Goal: Task Accomplishment & Management: Complete application form

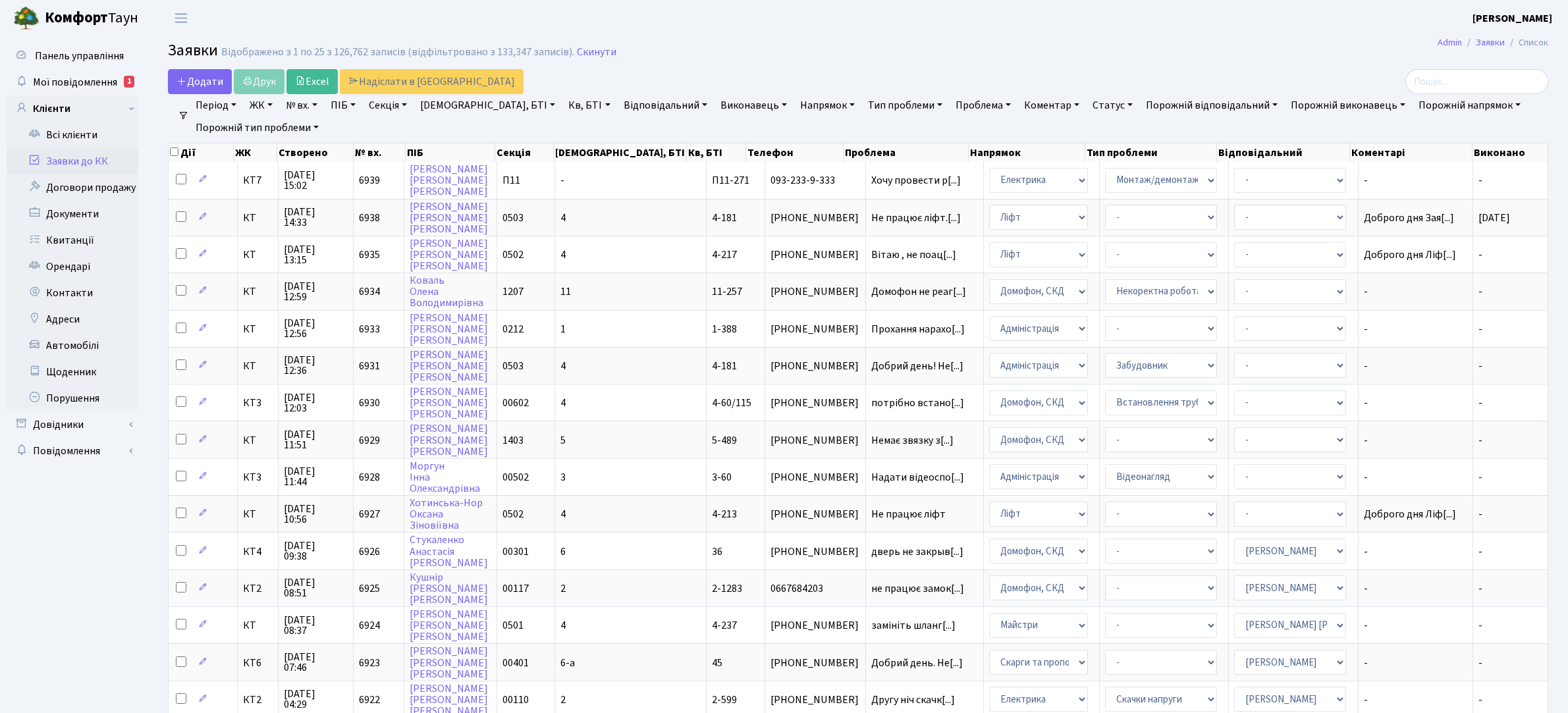
select select "25"
click at [186, 80] on span "Додати" at bounding box center [200, 81] width 47 height 14
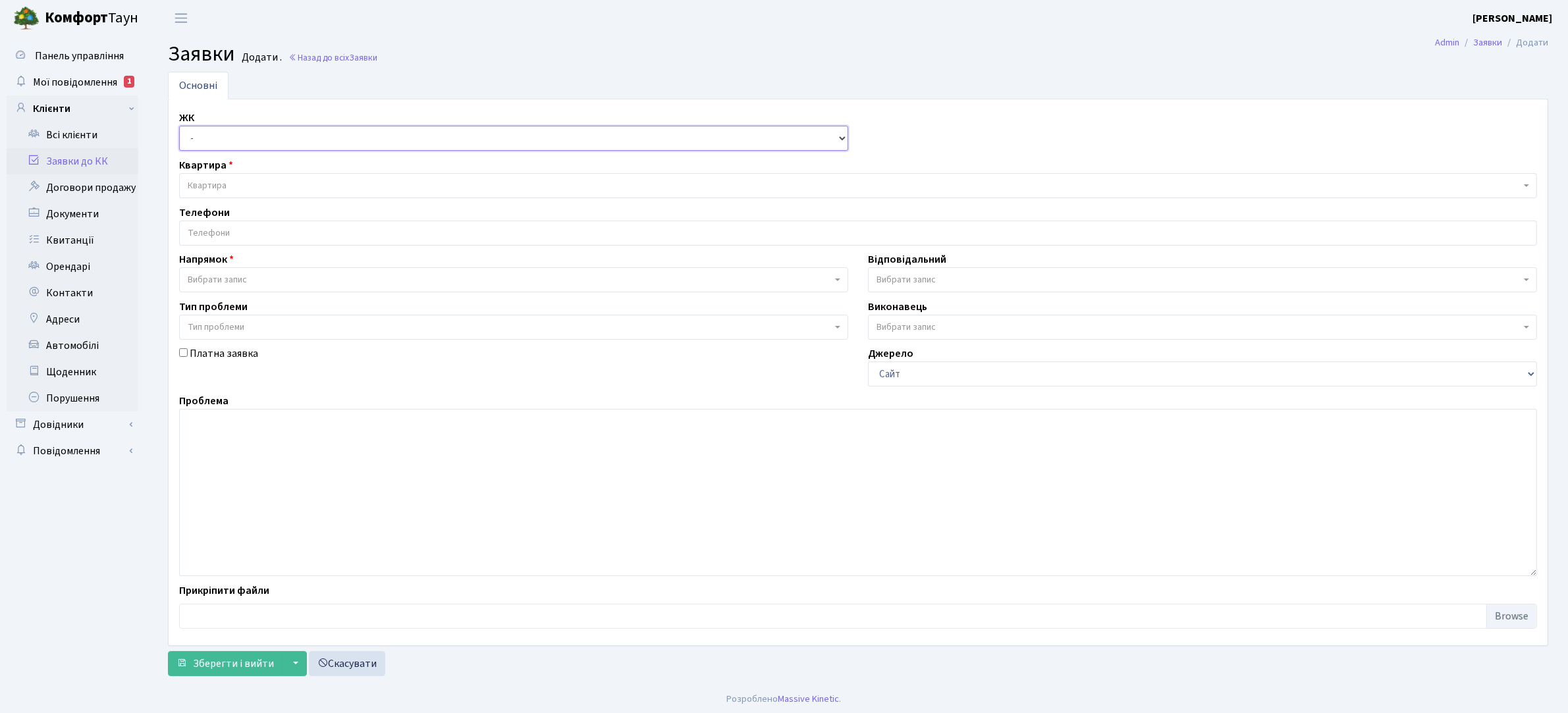
click at [331, 138] on select "- КТ, вул. Регенераторна, 4 КТ2, просп. Соборності, 17 КТ3, вул. Березнева, 16 …" at bounding box center [514, 137] width 669 height 25
select select "271"
click at [179, 126] on select "- КТ, вул. Регенераторна, 4 КТ2, просп. Соборності, 17 КТ3, вул. Березнева, 16 …" at bounding box center [514, 137] width 669 height 25
select select
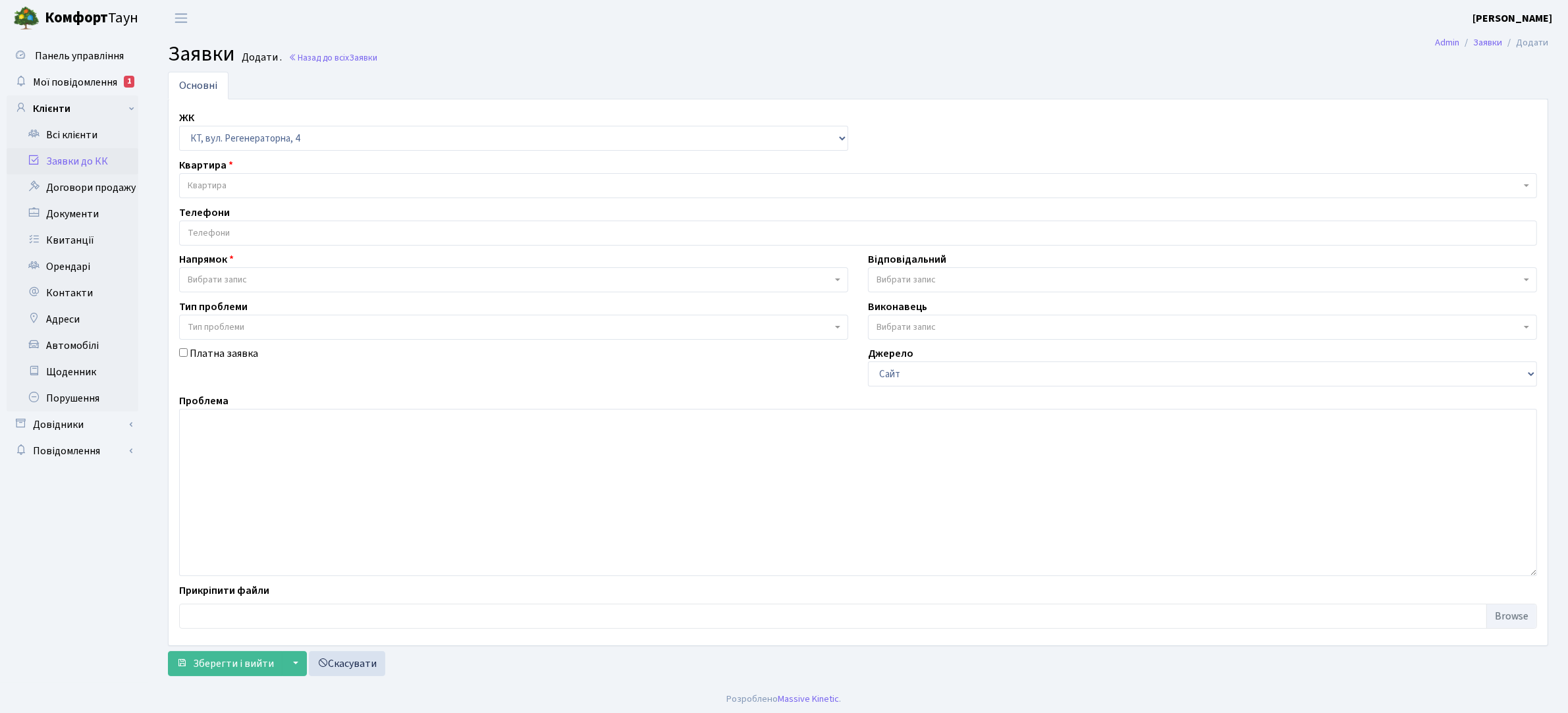
click at [252, 188] on span "Квартира" at bounding box center [854, 185] width 1333 height 13
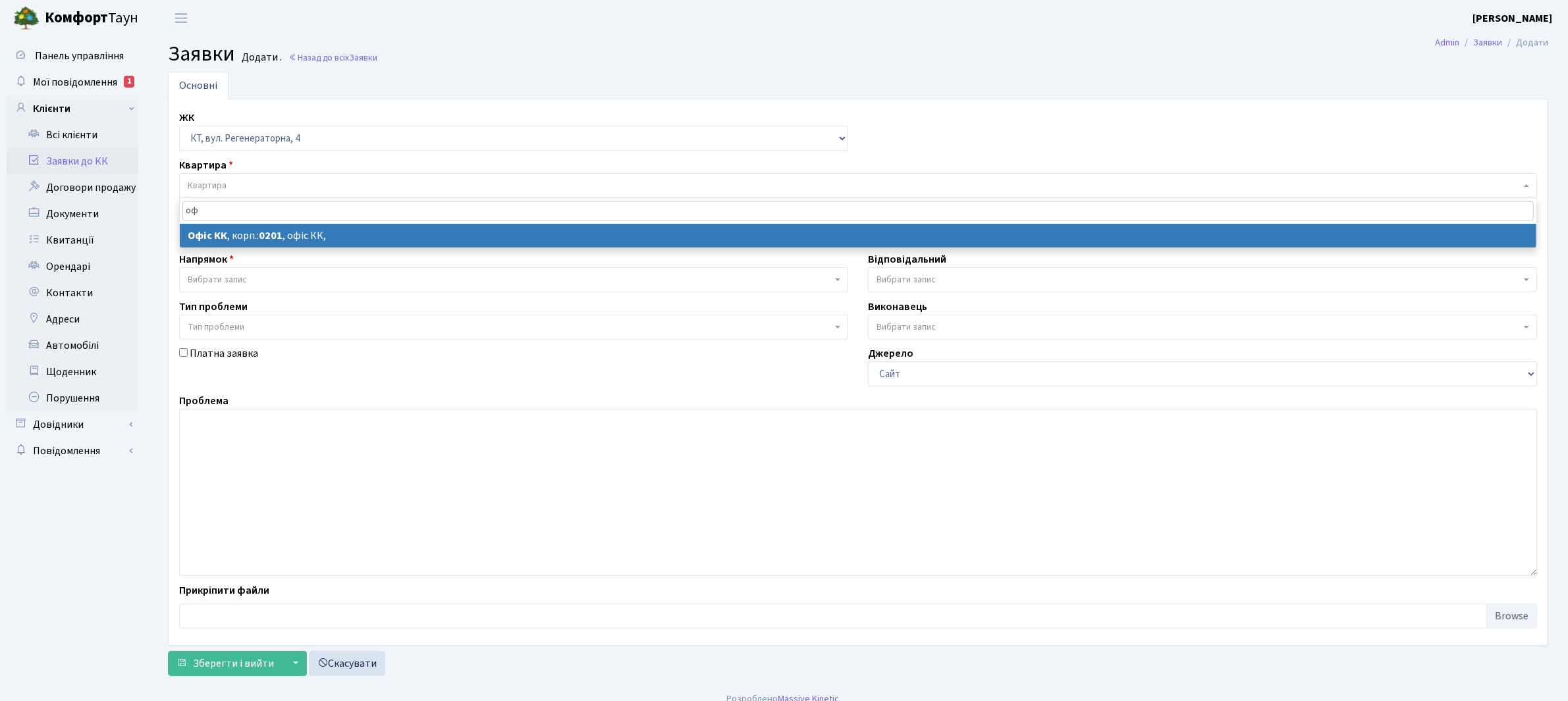
type input "оф"
select select
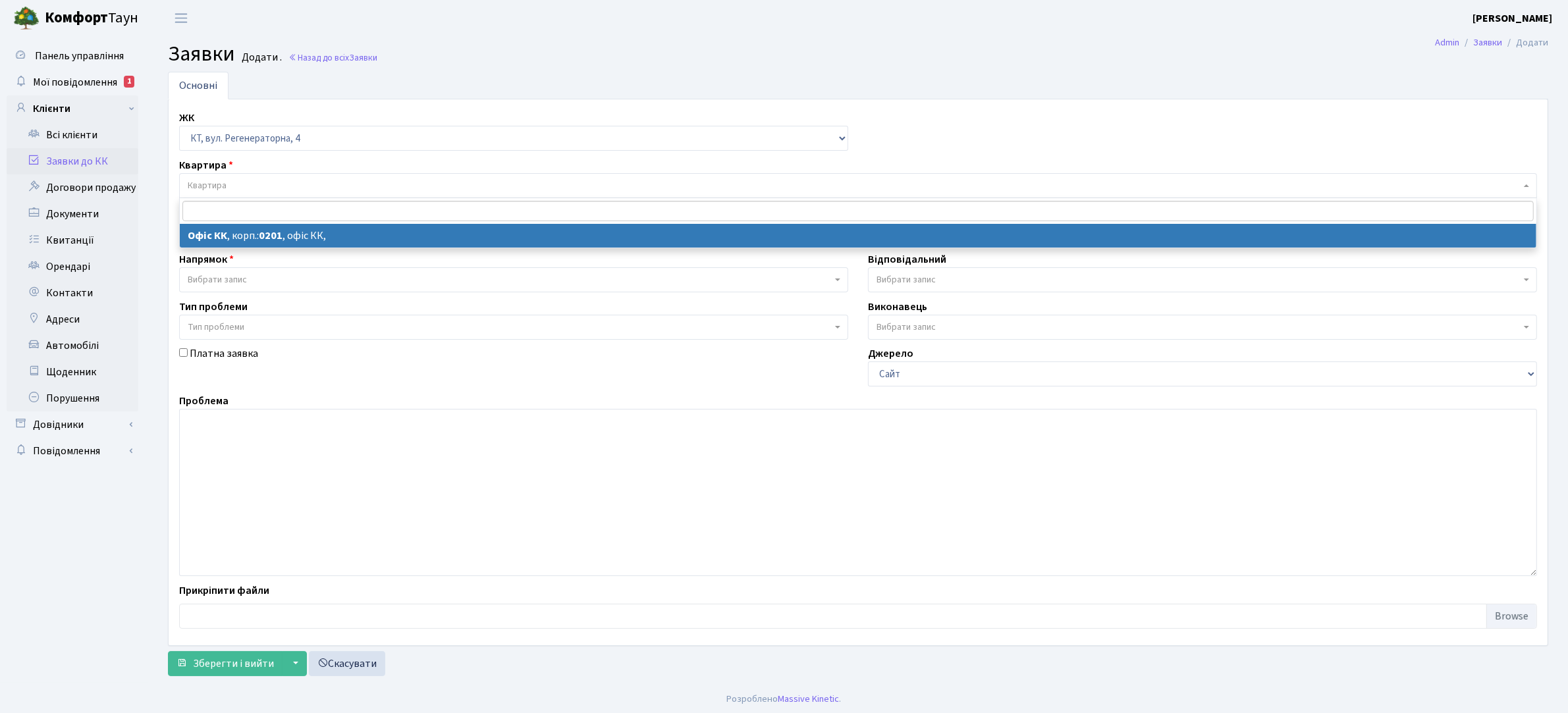
select select "4"
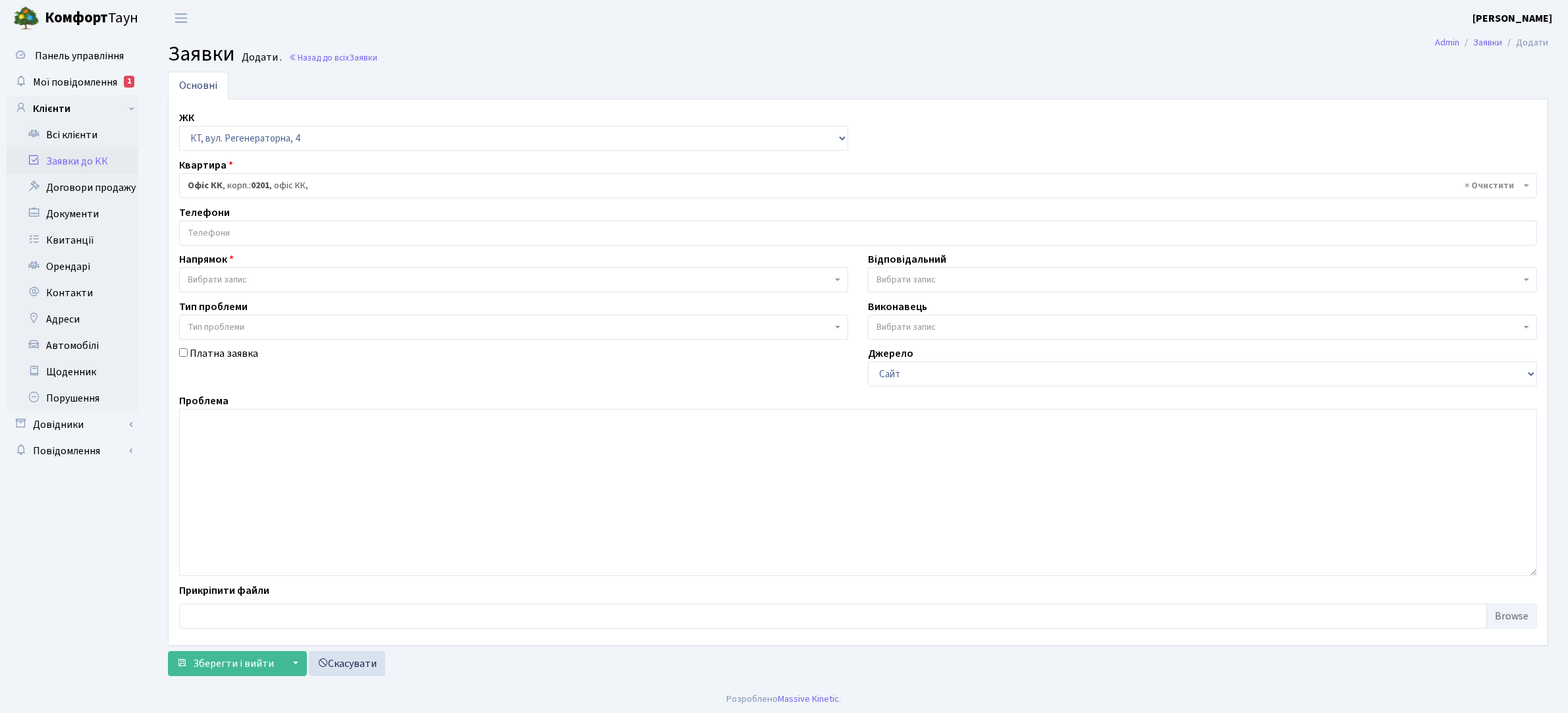
click at [247, 284] on span "Вибрати запис" at bounding box center [217, 279] width 59 height 13
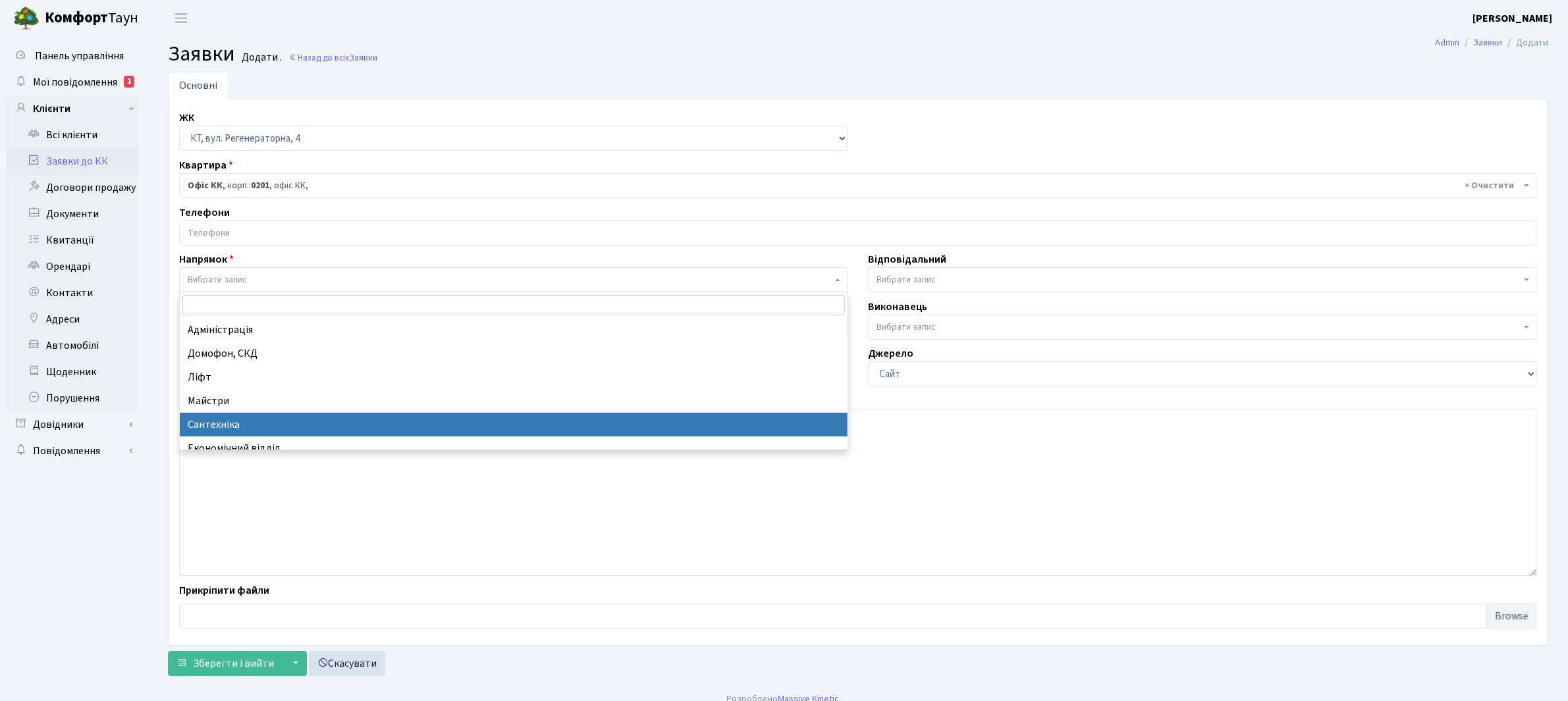
select select "2"
select select
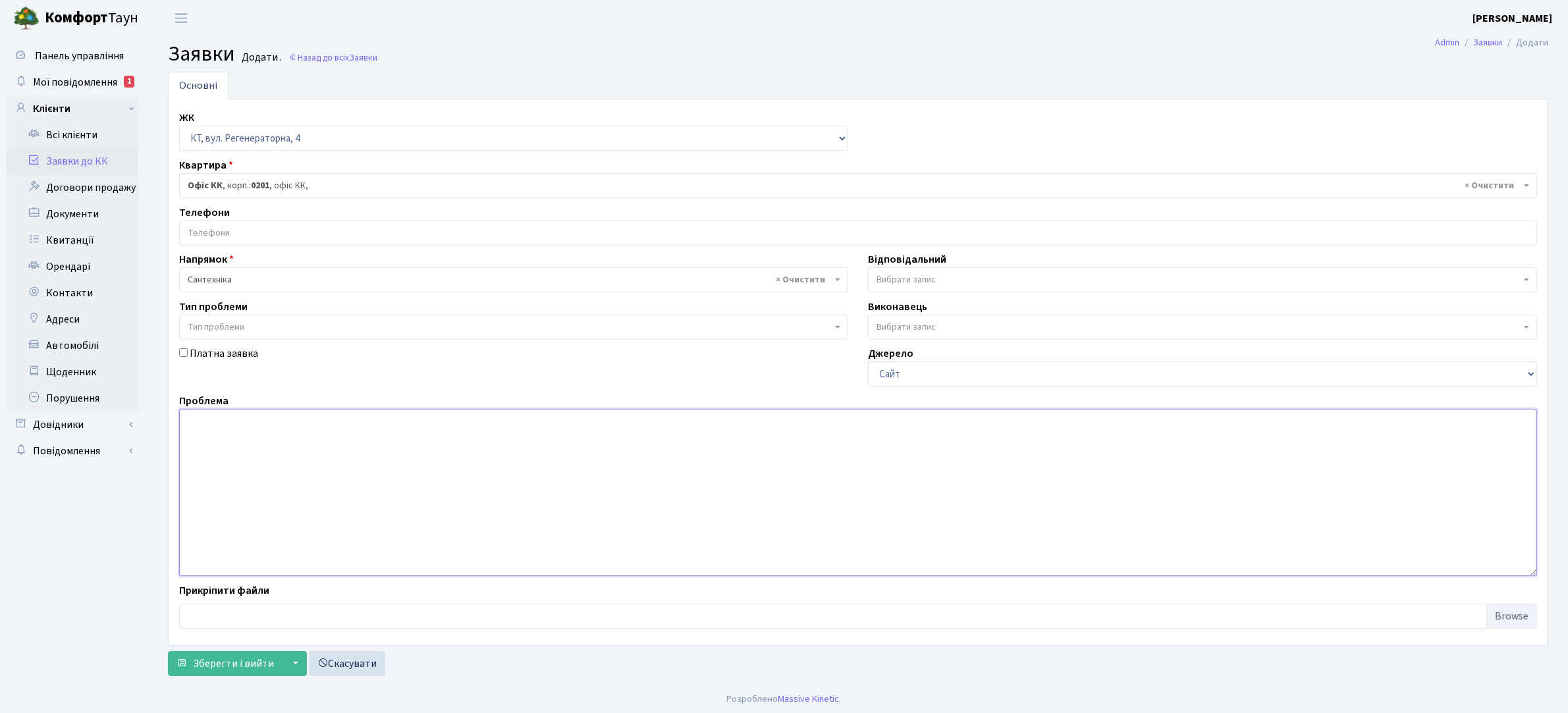
click at [198, 433] on textarea at bounding box center [858, 492] width 1358 height 167
type textarea "Регенераторна 4. корпус 7, парадне 7., в підвальному приміщенні вода, каналізац…"
click at [212, 663] on span "Зберегти і вийти" at bounding box center [233, 663] width 81 height 14
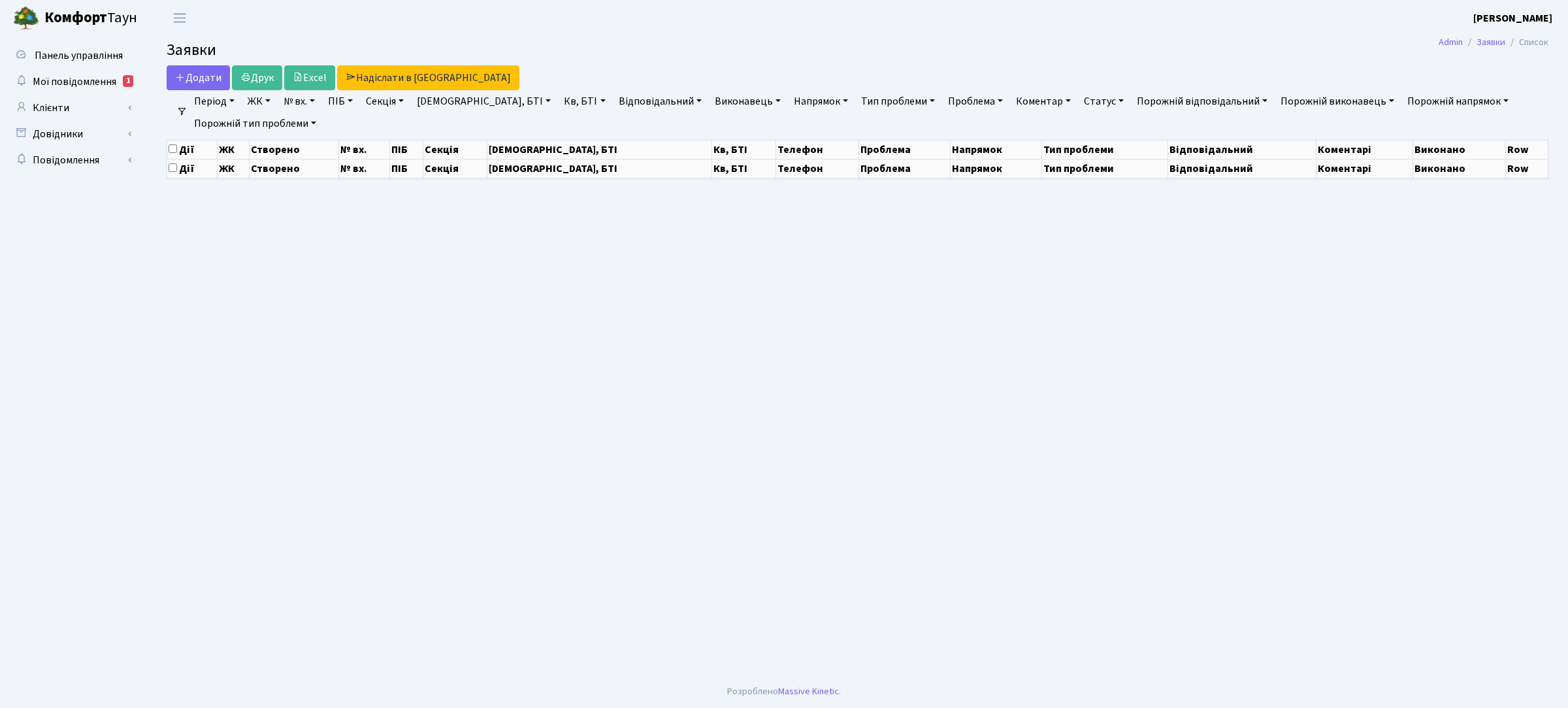
select select "25"
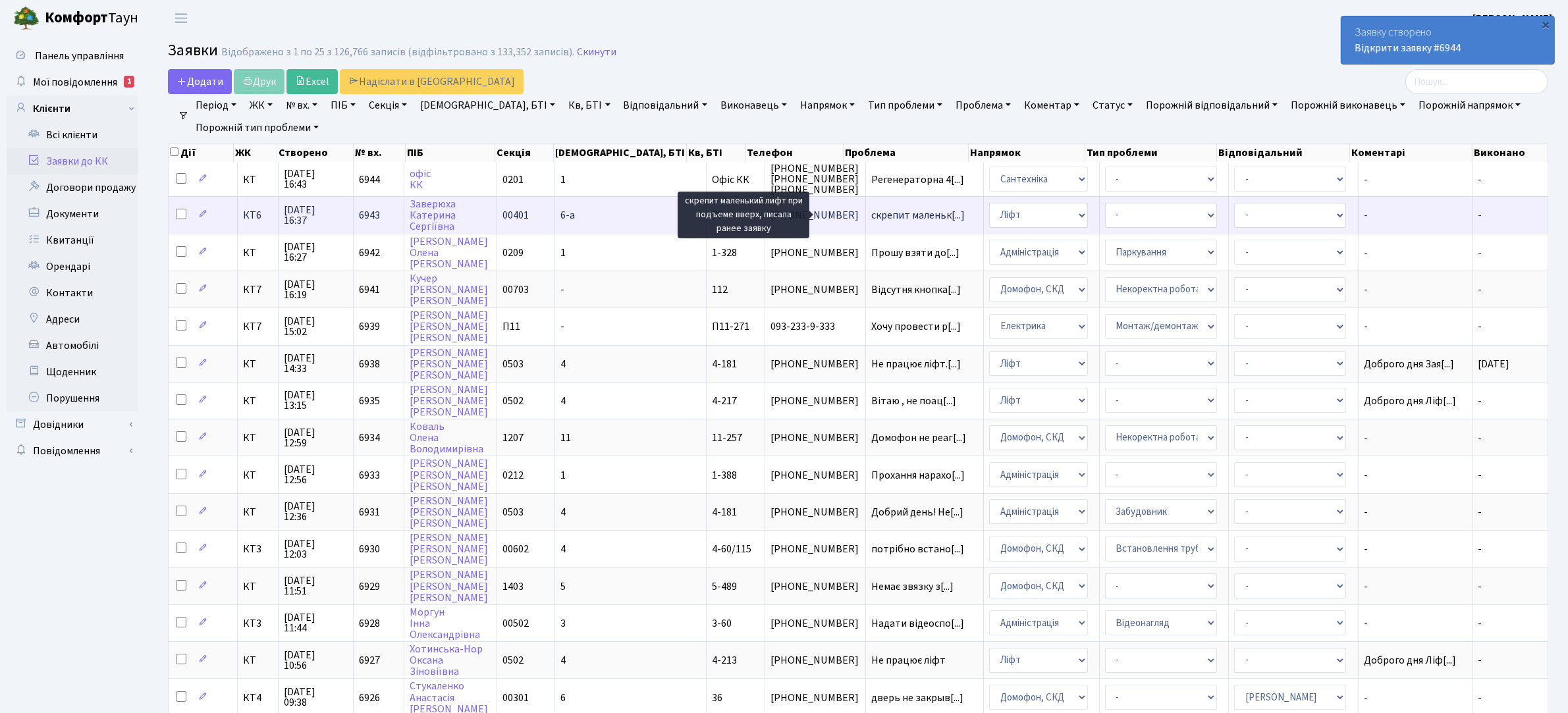
click at [871, 217] on span "скрепит маленьк[...]" at bounding box center [918, 216] width 93 height 14
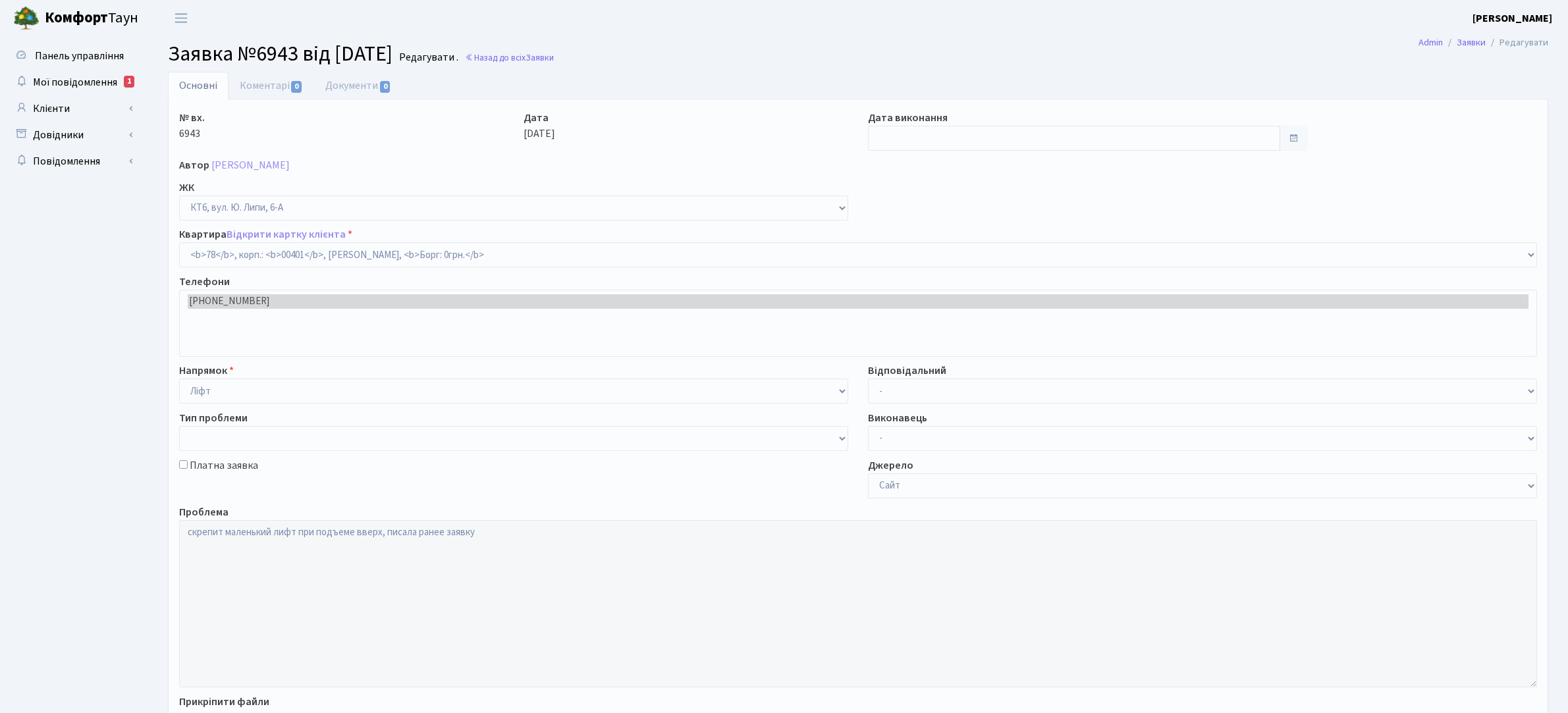
select select "17170"
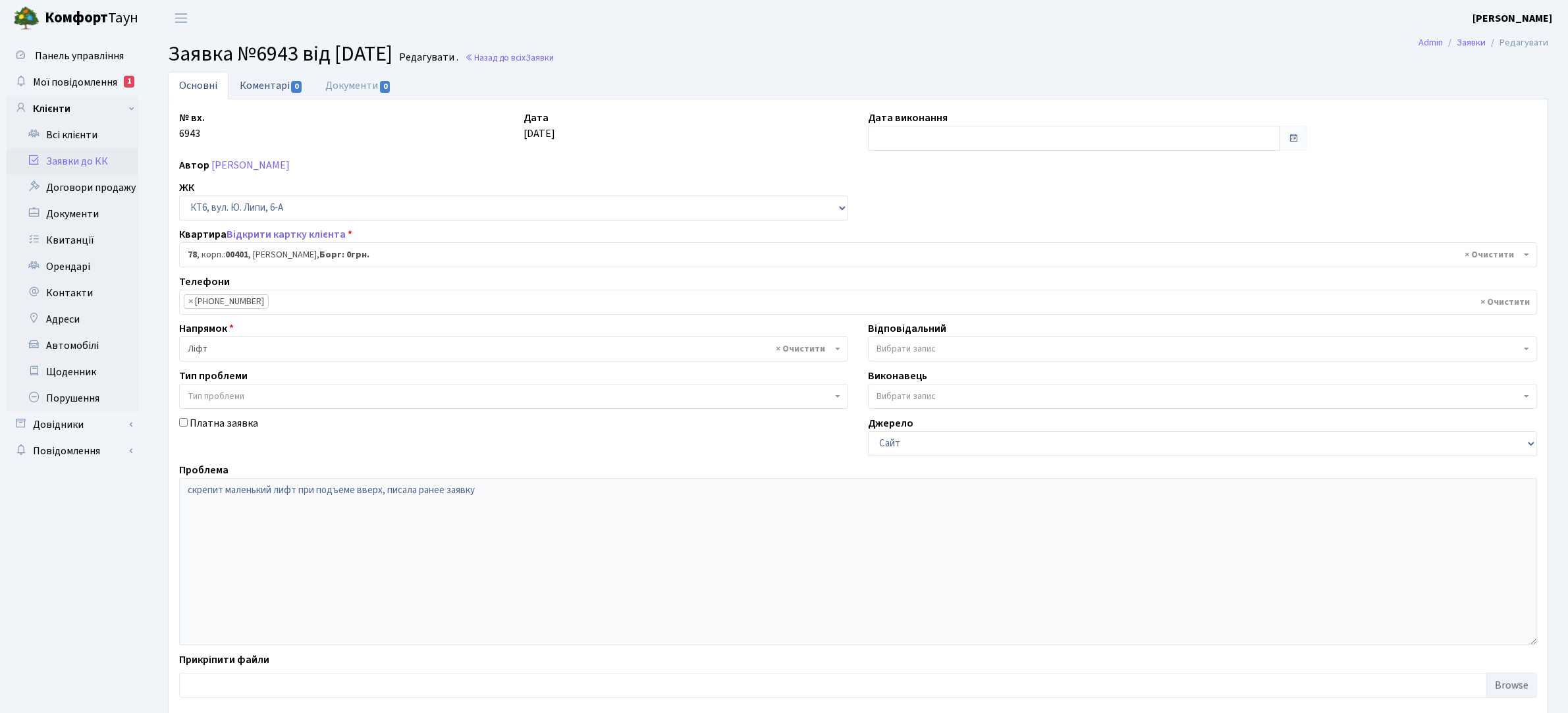
click at [276, 83] on link "Коментарі 0" at bounding box center [271, 85] width 85 height 27
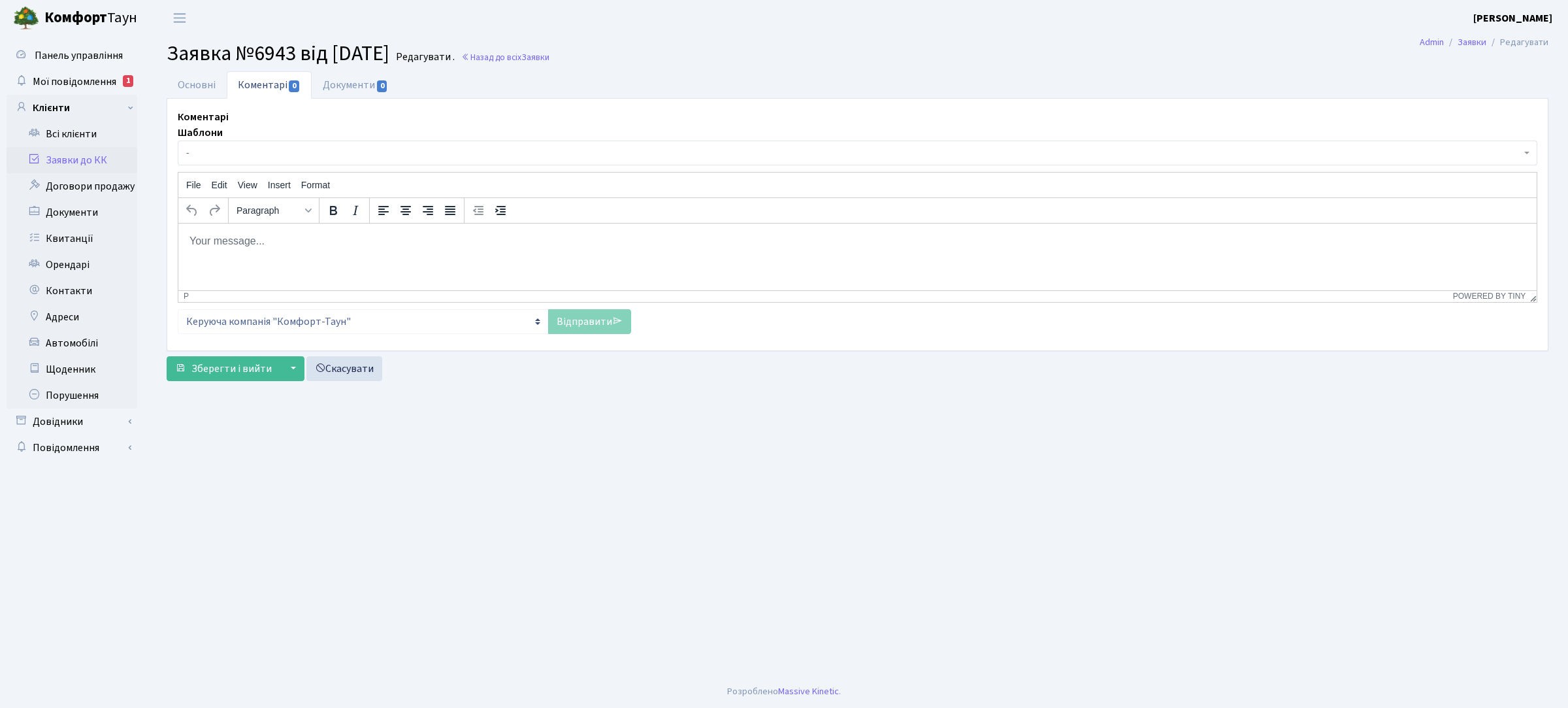
click at [277, 235] on p "Rich Text Area. Press ALT-0 for help." at bounding box center [857, 240] width 1337 height 14
click at [579, 318] on link "Відправити" at bounding box center [589, 321] width 83 height 25
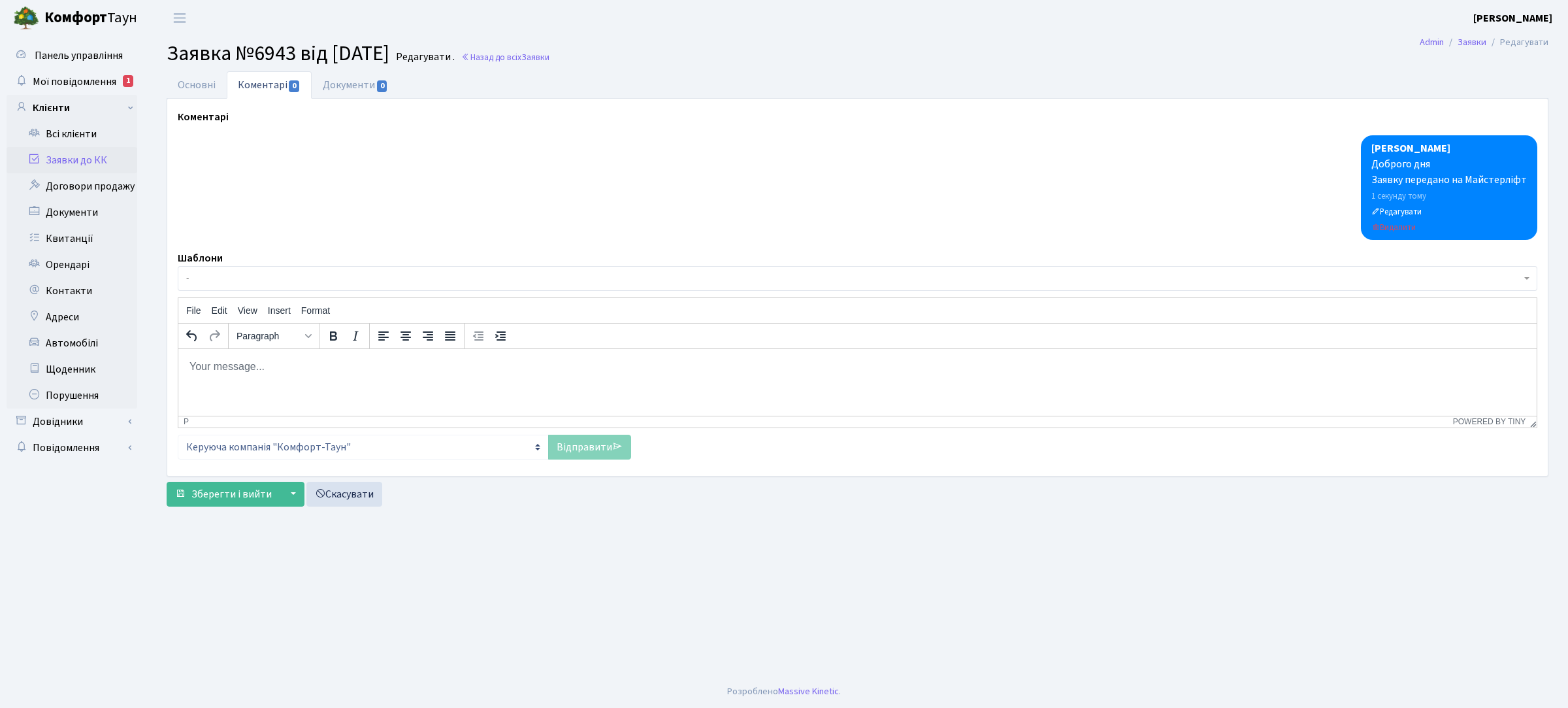
click at [91, 159] on link "Заявки до КК" at bounding box center [71, 160] width 131 height 26
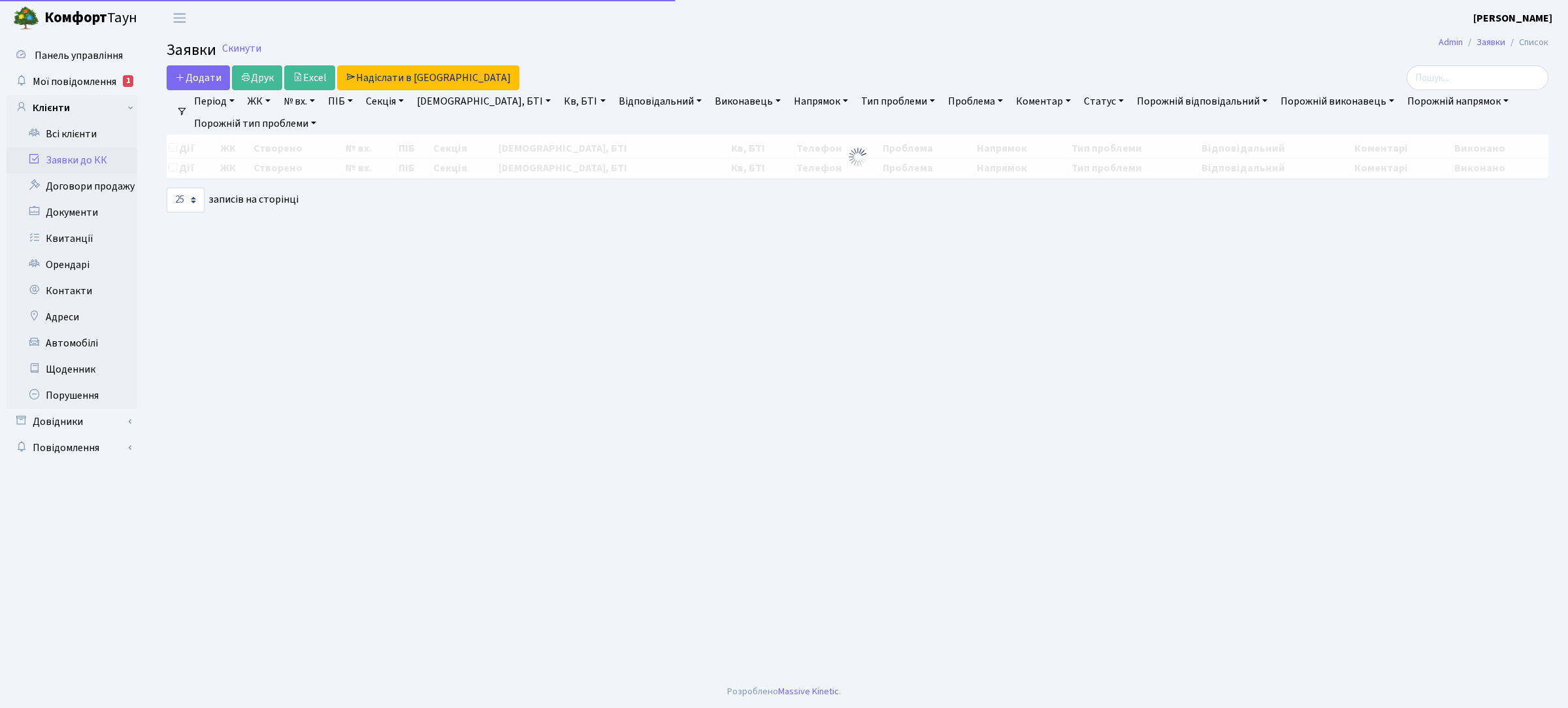
select select "25"
